Goal: Transaction & Acquisition: Purchase product/service

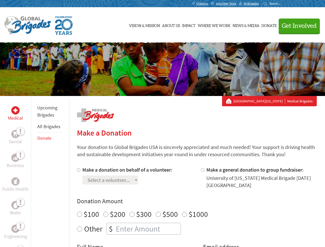
click at [284, 4] on div "Search for:" at bounding box center [273, 4] width 21 height 4
click at [297, 26] on span "Get Involved" at bounding box center [298, 26] width 35 height 6
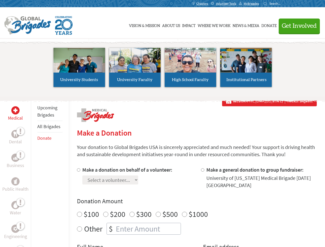
click at [162, 69] on li "High School Faculty" at bounding box center [190, 67] width 56 height 47
click at [34, 171] on div "Upcoming Brigades All Brigades Donate" at bounding box center [50, 219] width 38 height 247
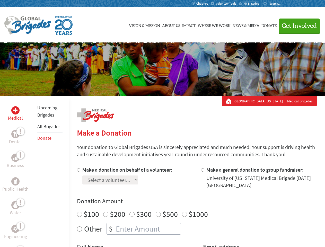
click at [196, 206] on div "Donation Amount $100 $200 $300 $500 $1000 Other $" at bounding box center [196, 216] width 239 height 38
click at [78, 170] on input "Make a donation on behalf of a volunteer:" at bounding box center [78, 169] width 3 height 3
radio input "true"
click at [202, 170] on input "Make a general donation to group fundraiser:" at bounding box center [202, 169] width 3 height 3
radio input "true"
